Goal: Task Accomplishment & Management: Manage account settings

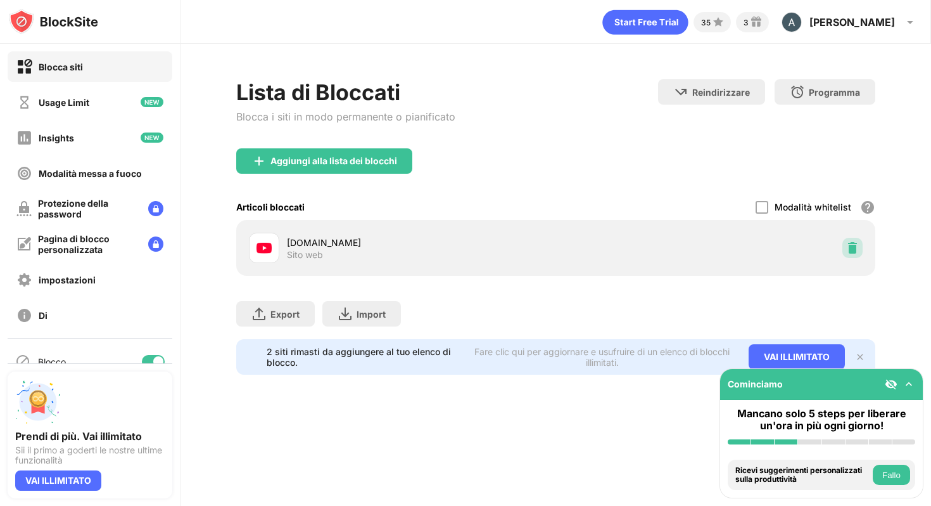
click at [860, 241] on div at bounding box center [853, 248] width 20 height 20
